Goal: Task Accomplishment & Management: Manage account settings

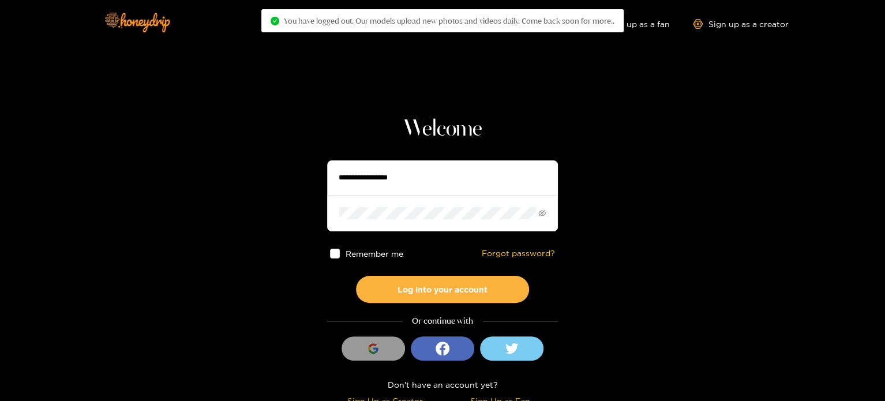
drag, startPoint x: 437, startPoint y: 172, endPoint x: 431, endPoint y: 171, distance: 6.0
click at [434, 172] on input "text" at bounding box center [442, 177] width 231 height 35
paste input "**********"
type input "**********"
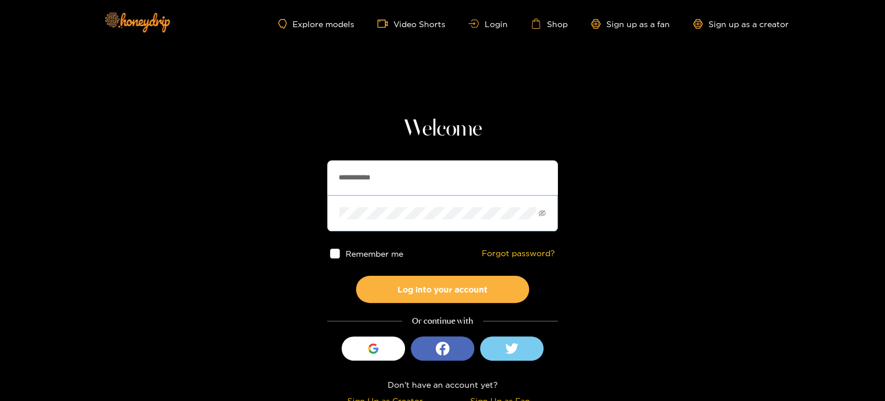
click at [389, 198] on span at bounding box center [442, 213] width 231 height 36
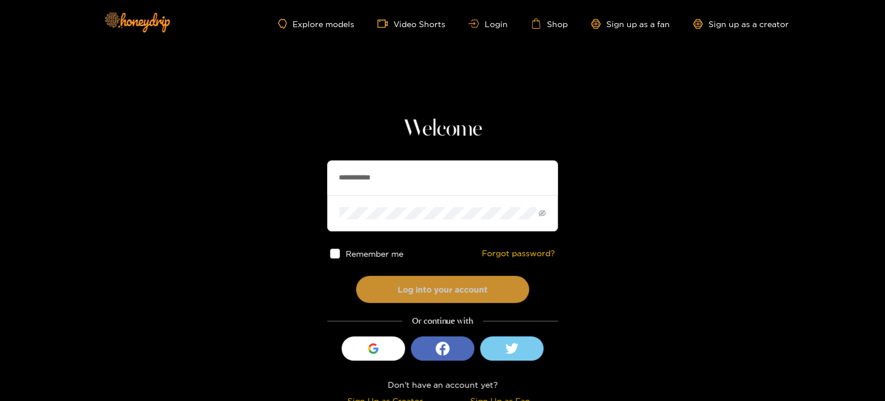
click at [386, 286] on button "Log into your account" at bounding box center [442, 289] width 173 height 27
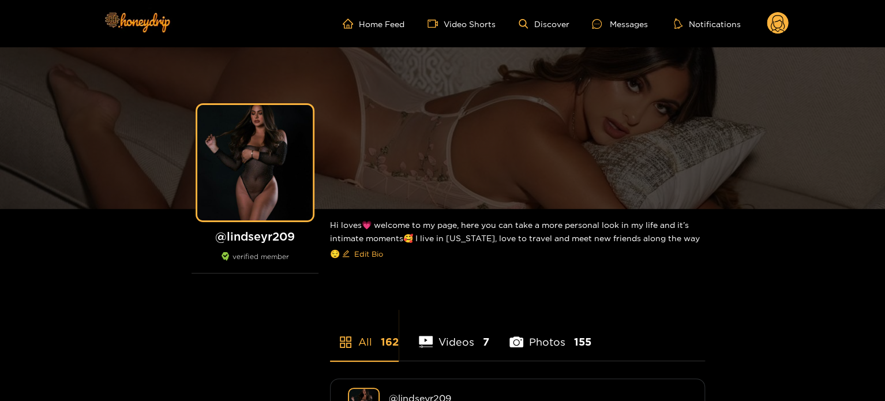
click at [785, 35] on icon at bounding box center [778, 23] width 22 height 23
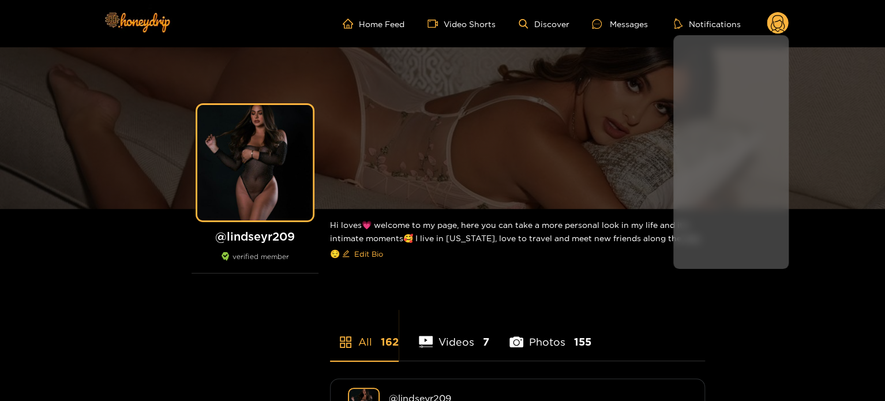
click at [713, 205] on link "Earnings" at bounding box center [731, 204] width 110 height 20
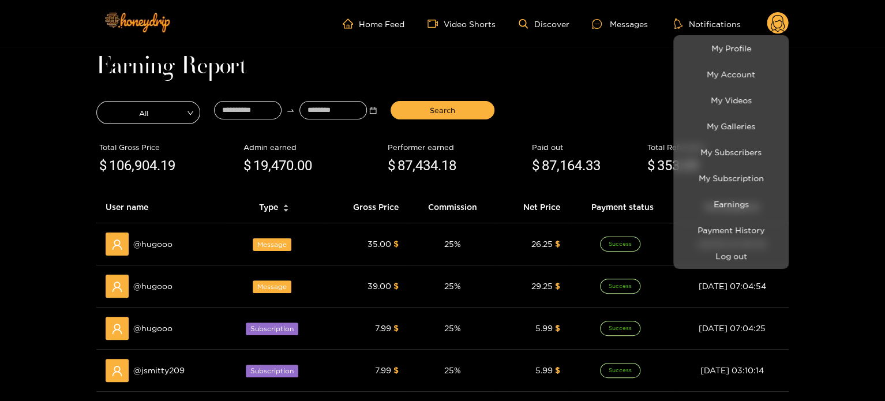
click at [252, 112] on div at bounding box center [442, 200] width 885 height 401
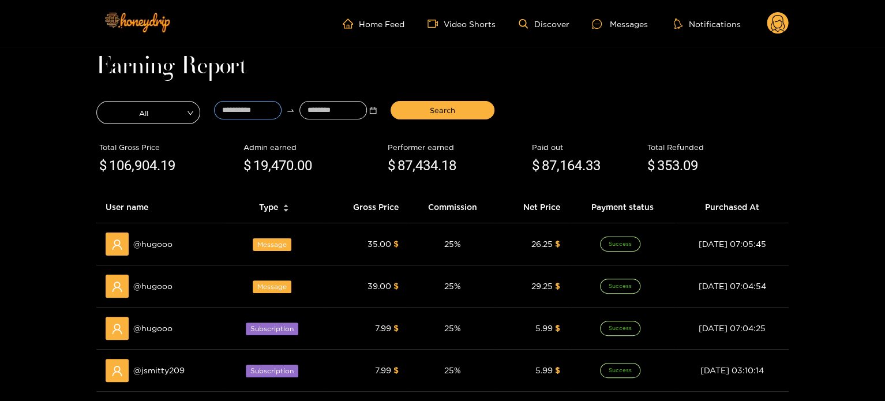
click at [252, 112] on input at bounding box center [247, 110] width 67 height 18
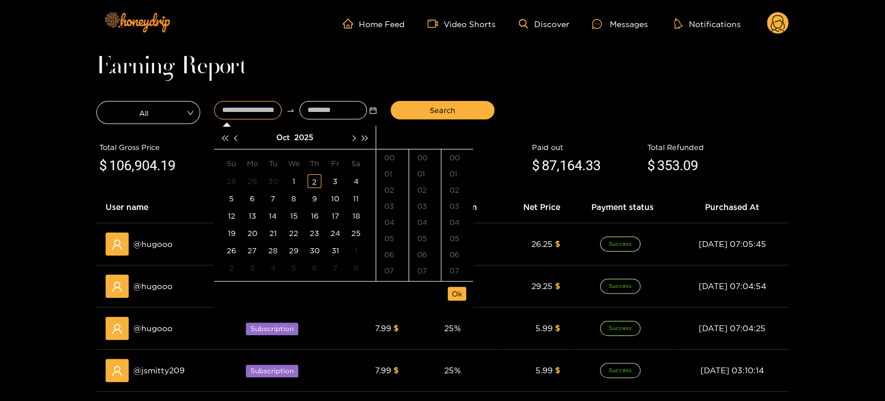
type input "**********"
click at [298, 177] on div "1" at bounding box center [294, 181] width 14 height 14
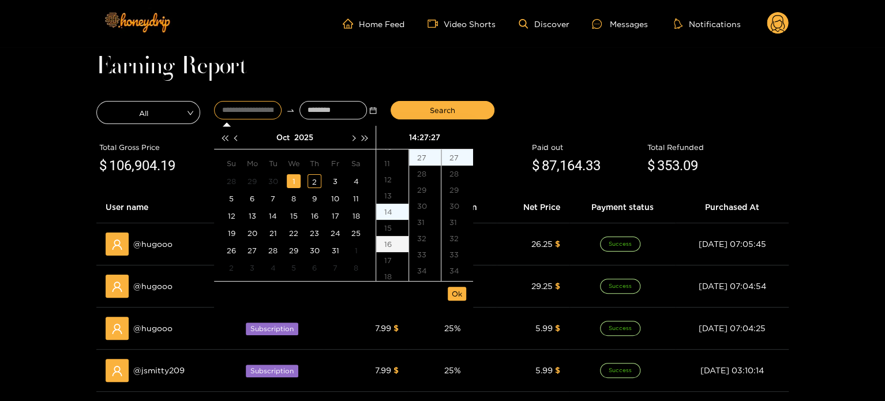
scroll to position [168, 0]
click at [397, 188] on div "12" at bounding box center [392, 183] width 32 height 16
click at [431, 154] on div "00" at bounding box center [425, 157] width 32 height 16
click at [460, 154] on div "00" at bounding box center [457, 157] width 32 height 16
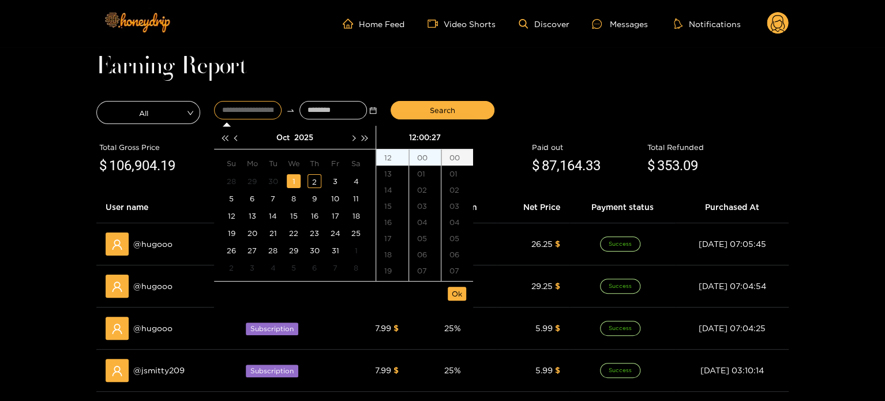
type input "**********"
click at [452, 292] on span "Ok" at bounding box center [457, 294] width 10 height 12
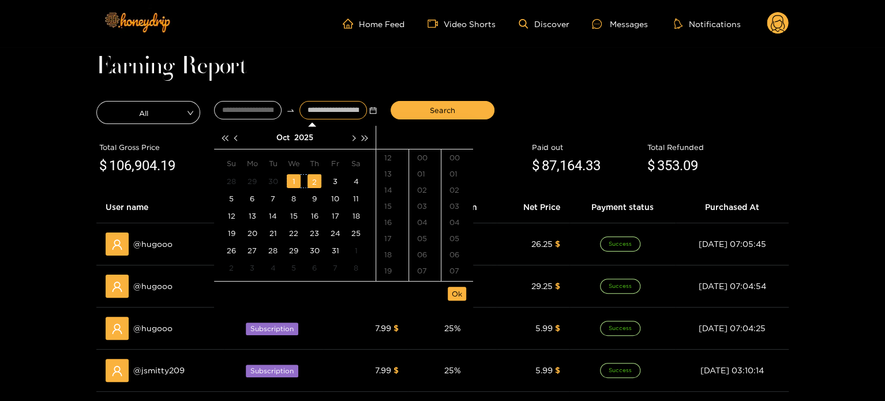
click at [313, 183] on div "2" at bounding box center [314, 181] width 14 height 14
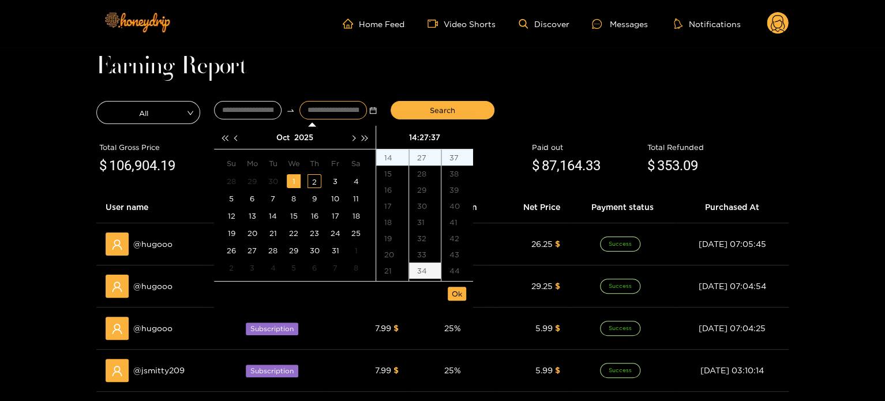
type input "**********"
click at [446, 294] on ul "Ok" at bounding box center [343, 293] width 259 height 24
click at [452, 290] on span "Ok" at bounding box center [457, 294] width 10 height 12
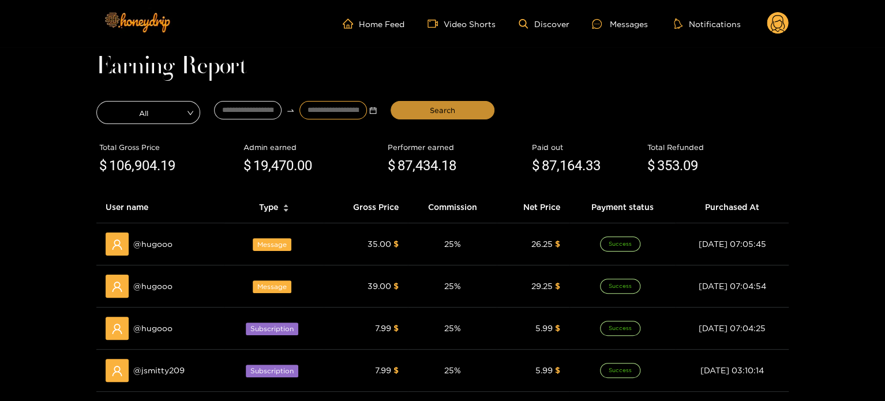
click at [426, 112] on button "Search" at bounding box center [443, 110] width 104 height 18
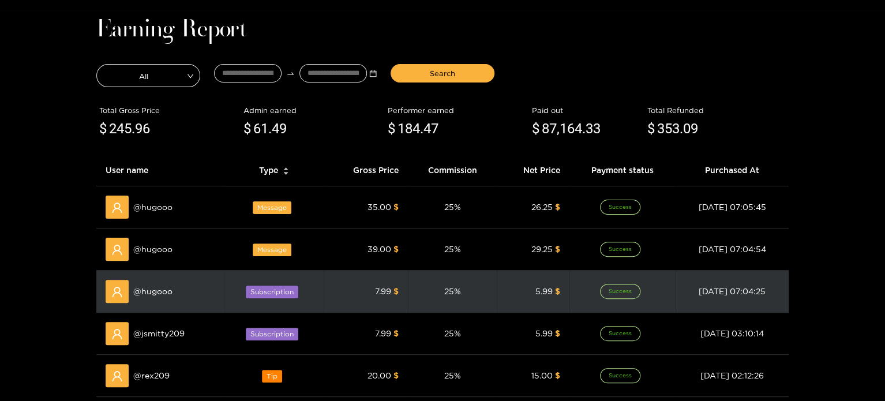
scroll to position [0, 0]
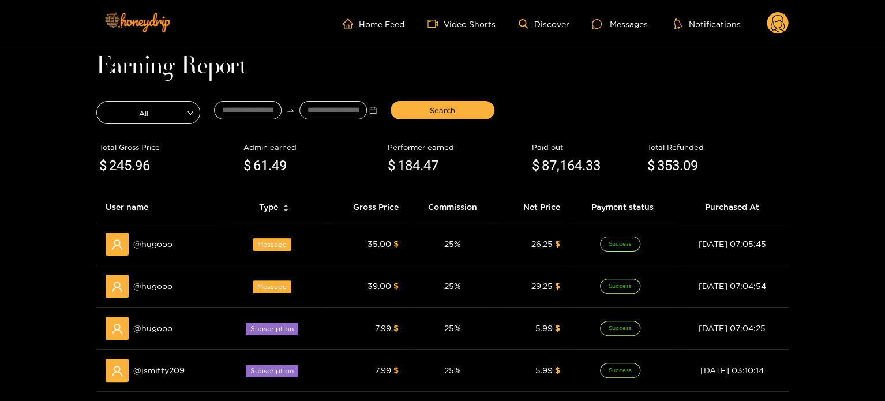
click at [765, 17] on ul "Home Feed Video Shorts Discover Messages Notifications" at bounding box center [566, 23] width 446 height 23
click at [773, 17] on icon at bounding box center [778, 25] width 14 height 20
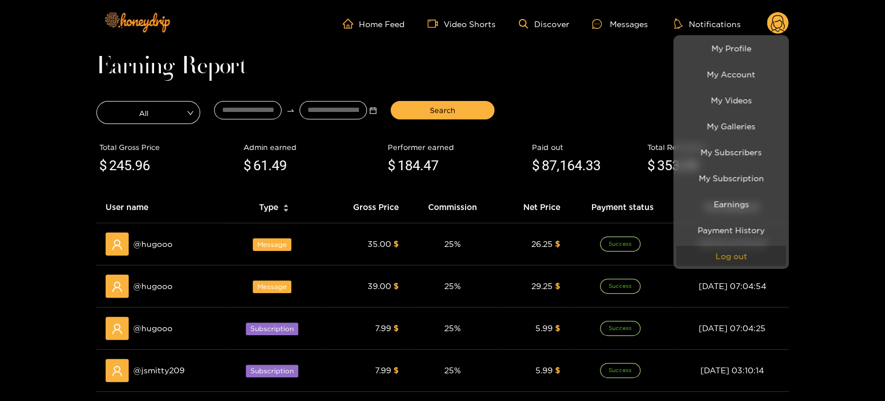
click at [750, 249] on button "Log out" at bounding box center [731, 256] width 110 height 20
